Goal: Task Accomplishment & Management: Use online tool/utility

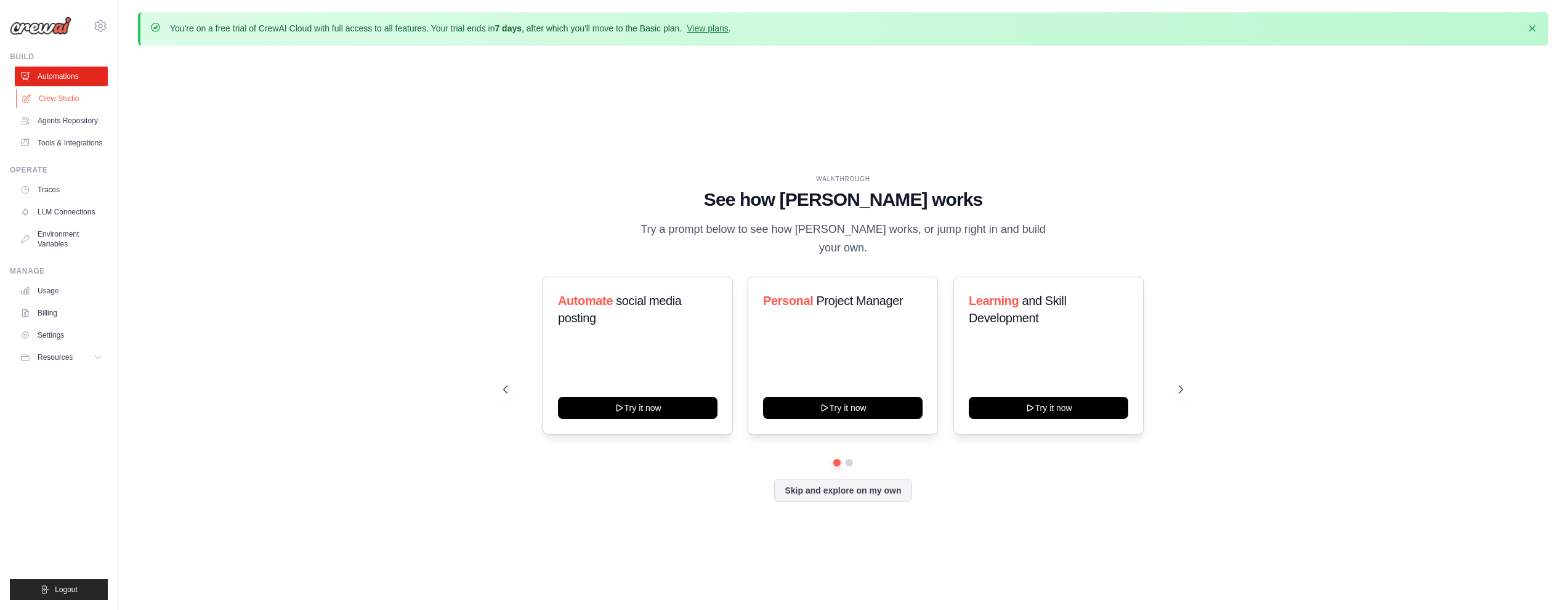
click at [44, 90] on link "Crew Studio" at bounding box center [63, 99] width 93 height 20
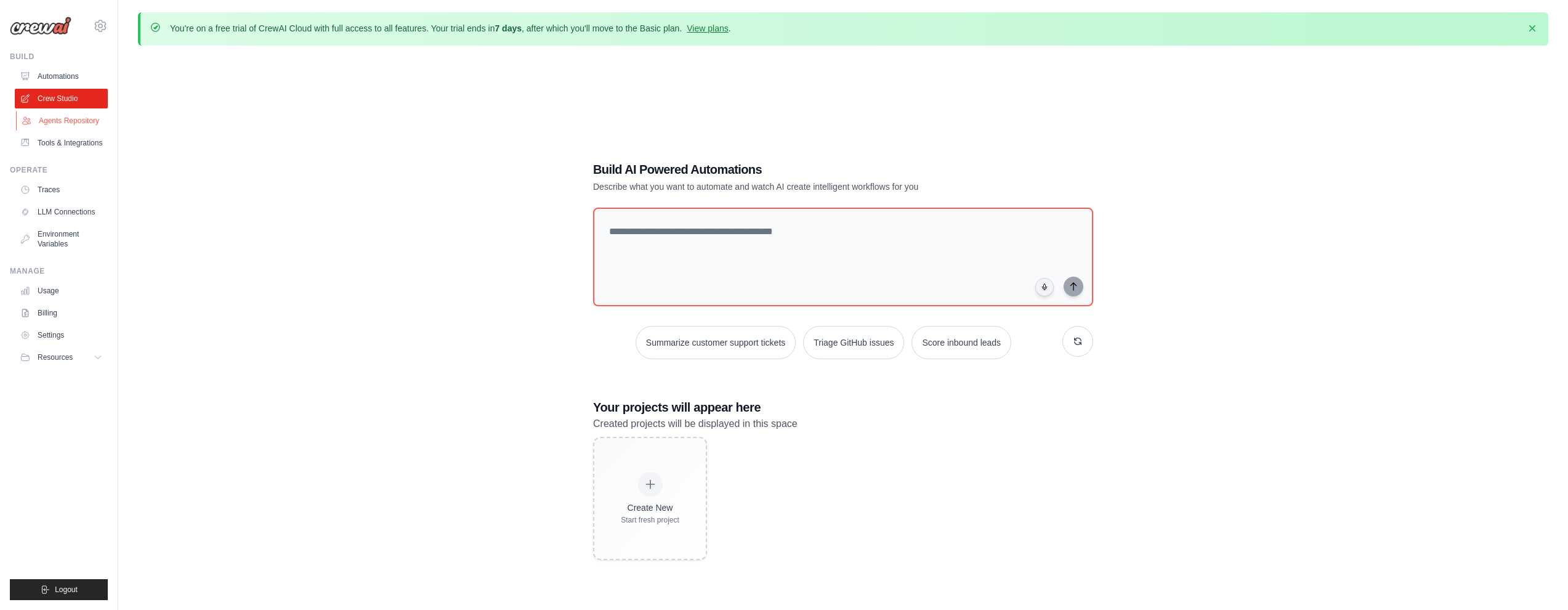
click at [73, 114] on link "Agents Repository" at bounding box center [63, 121] width 93 height 20
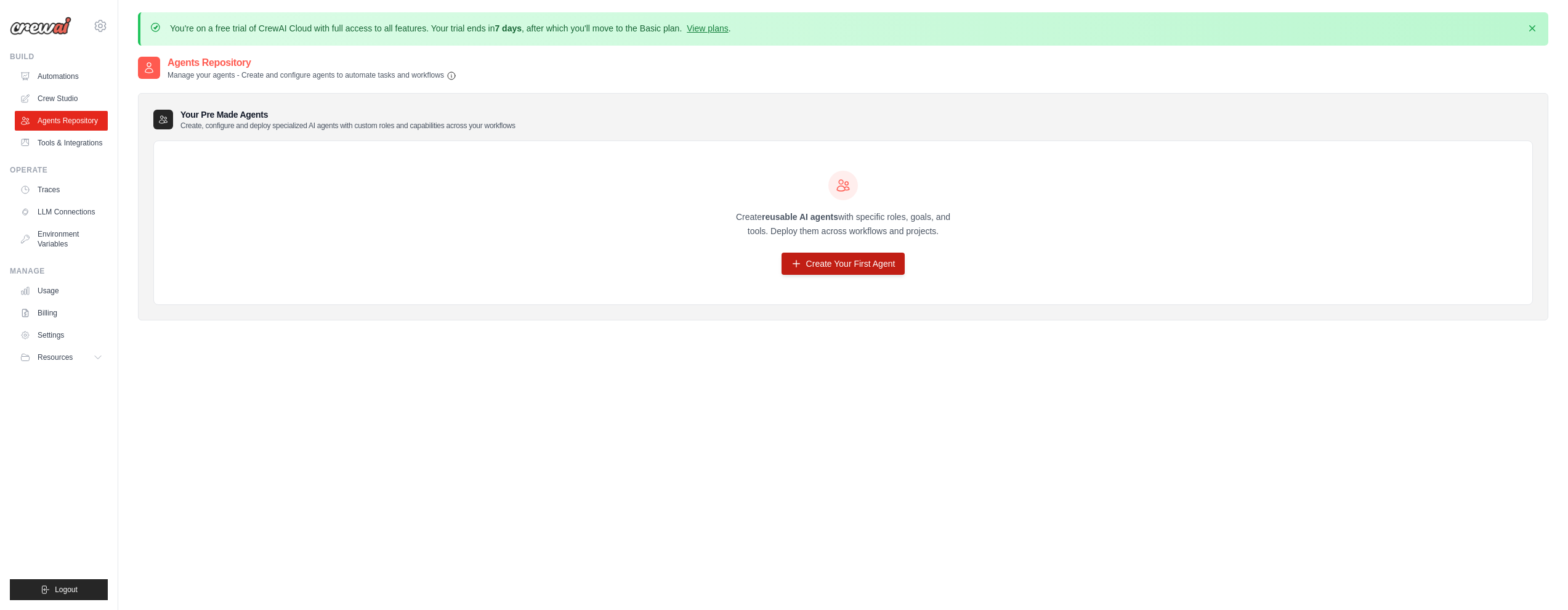
click at [809, 267] on link "Create Your First Agent" at bounding box center [843, 263] width 123 height 22
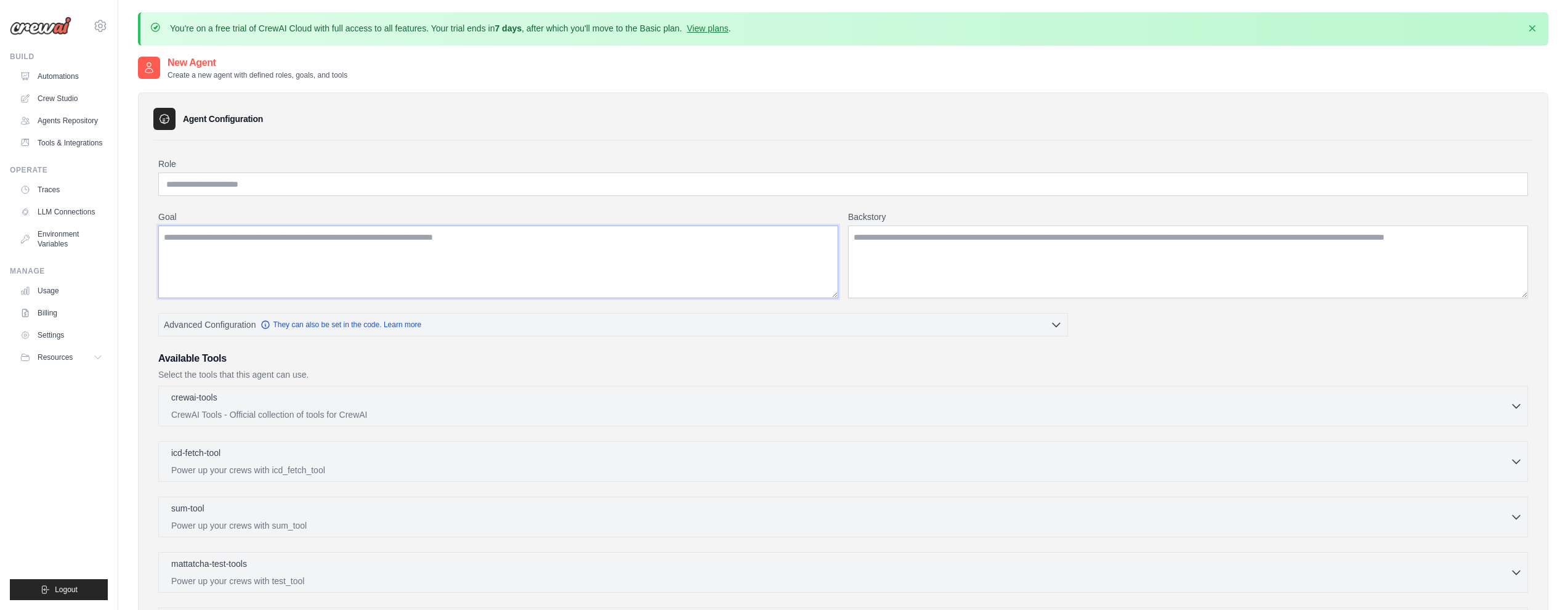
click at [506, 276] on textarea "Goal" at bounding box center [498, 262] width 680 height 73
click at [42, 72] on link "Automations" at bounding box center [63, 76] width 93 height 20
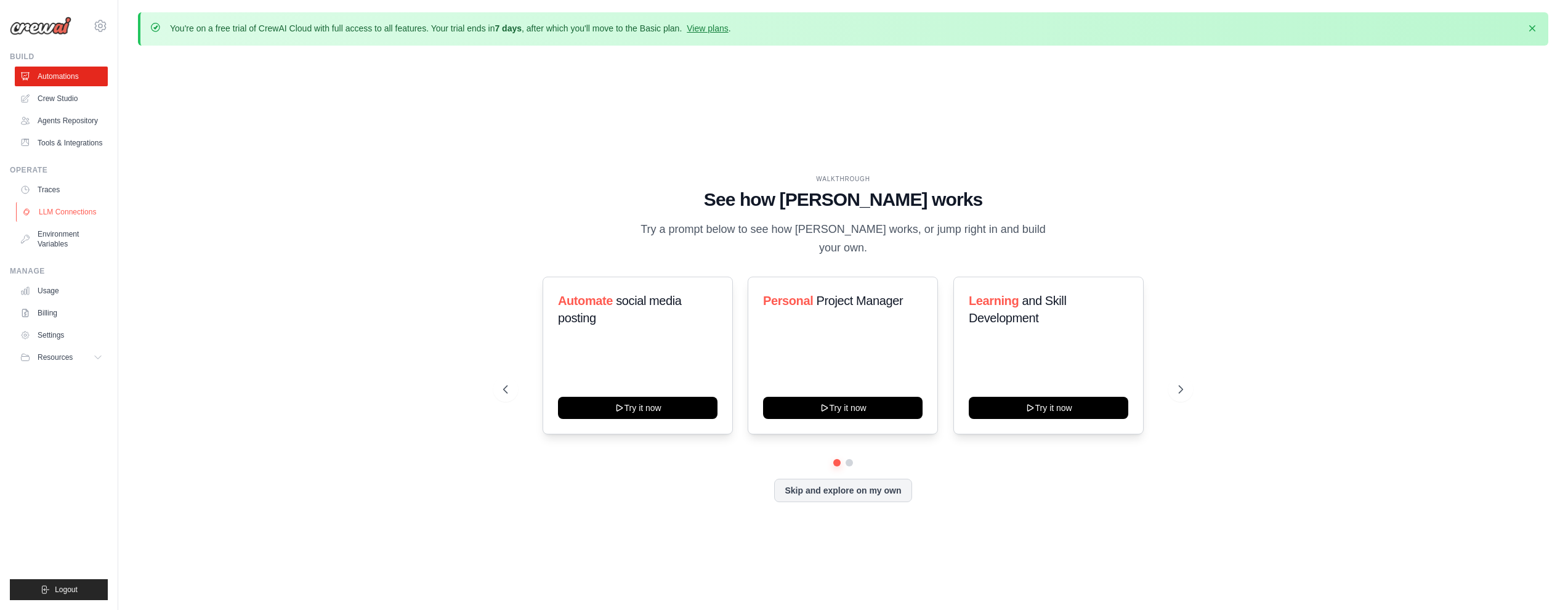
click at [57, 203] on link "LLM Connections" at bounding box center [63, 212] width 93 height 20
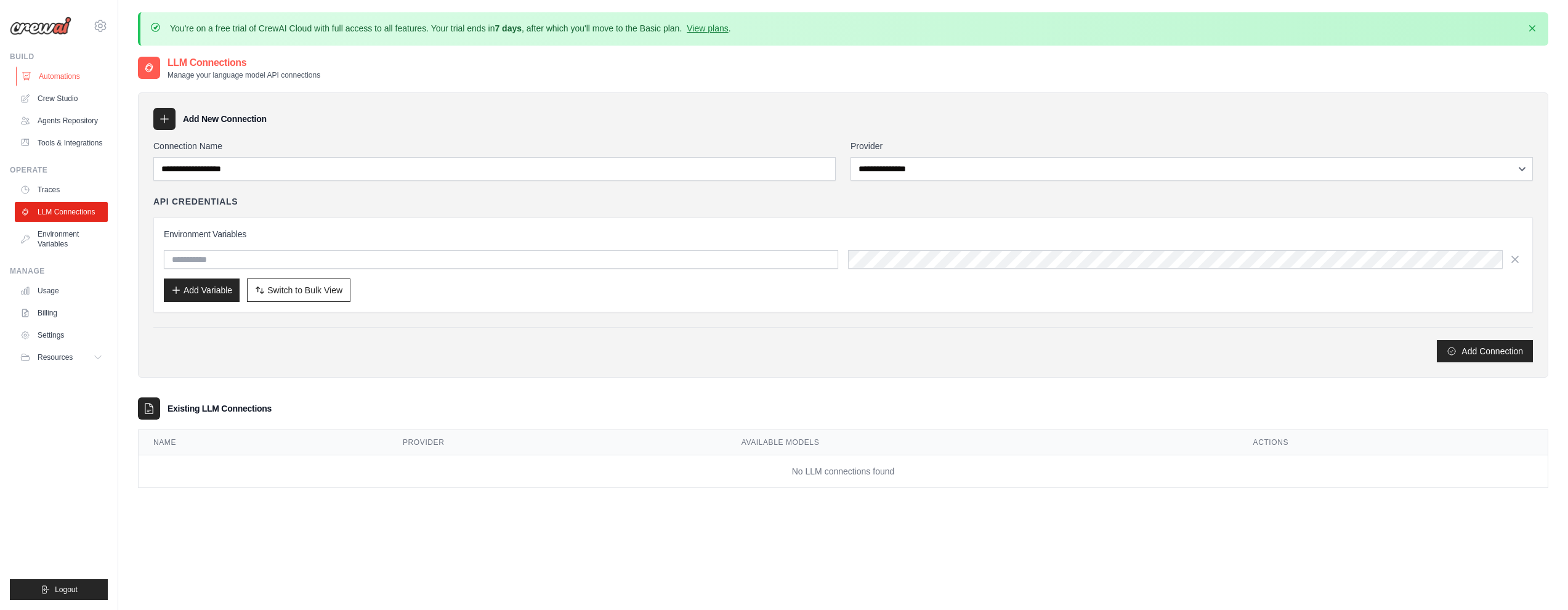
click at [39, 81] on link "Automations" at bounding box center [63, 76] width 93 height 20
